Goal: Task Accomplishment & Management: Use online tool/utility

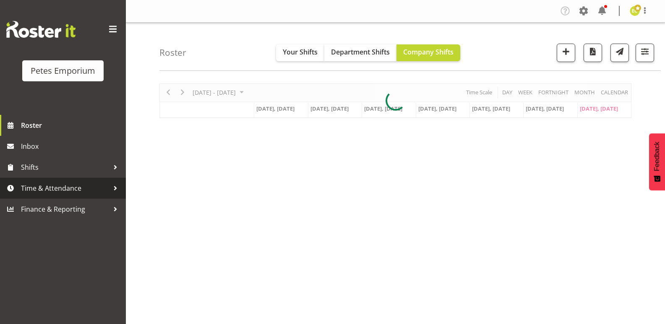
click at [25, 188] on span "Time & Attendance" at bounding box center [65, 188] width 88 height 13
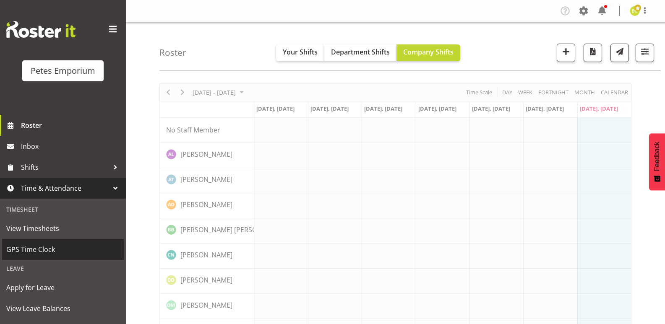
click at [19, 250] on span "GPS Time Clock" at bounding box center [62, 249] width 113 height 13
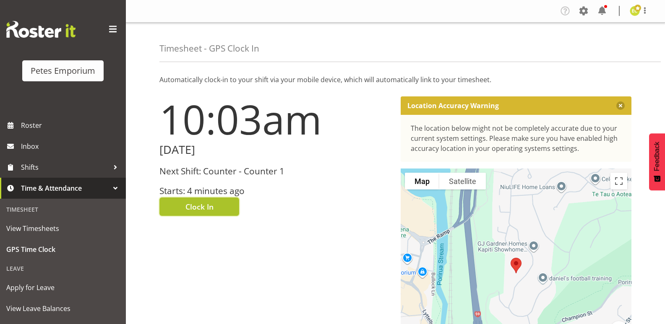
click at [232, 207] on button "Clock In" at bounding box center [199, 207] width 80 height 18
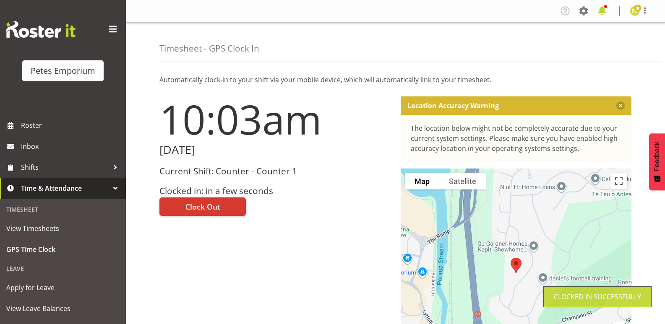
click at [602, 14] on span at bounding box center [601, 10] width 13 height 13
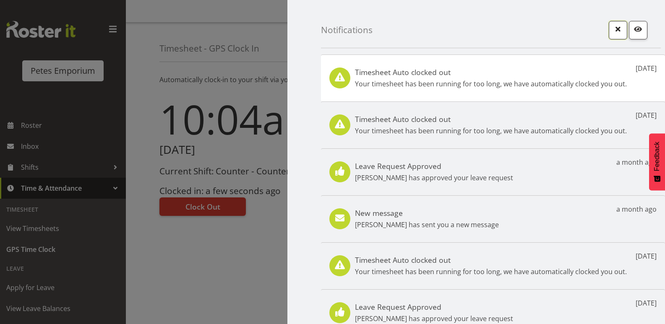
click at [614, 36] on button "button" at bounding box center [618, 30] width 18 height 18
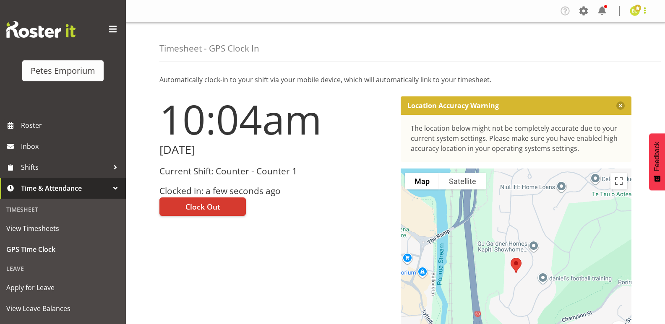
click at [644, 12] on span at bounding box center [645, 10] width 10 height 10
click at [606, 44] on link "Log Out" at bounding box center [609, 43] width 81 height 15
